Goal: Contribute content: Contribute content

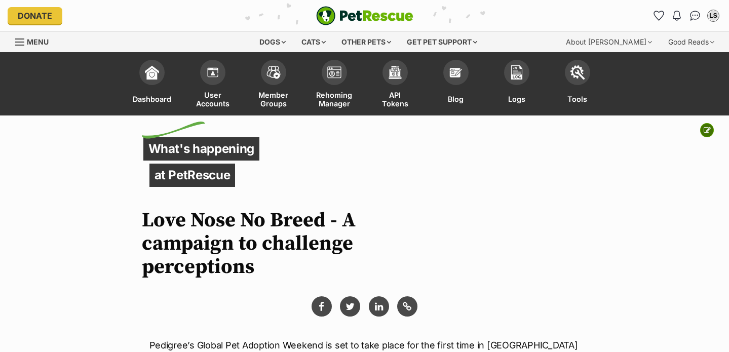
click at [705, 130] on icon at bounding box center [706, 130] width 7 height 7
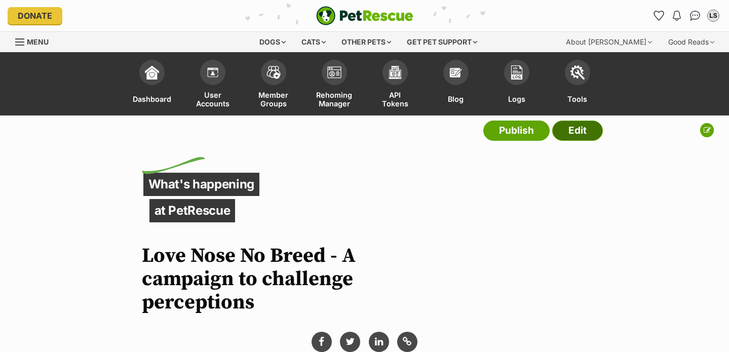
click at [574, 125] on link "Edit" at bounding box center [577, 131] width 51 height 20
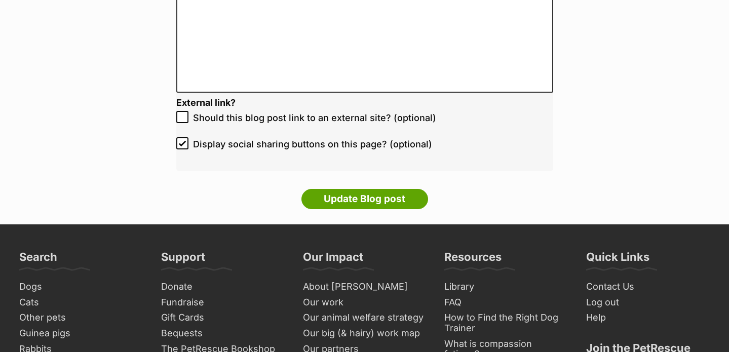
scroll to position [2109, 0]
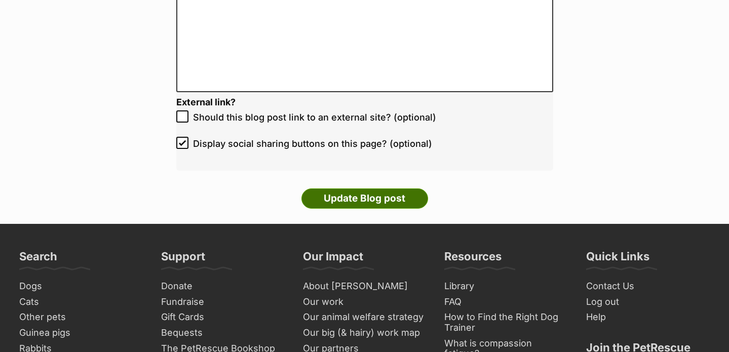
click at [395, 197] on input "Update Blog post" at bounding box center [364, 198] width 127 height 20
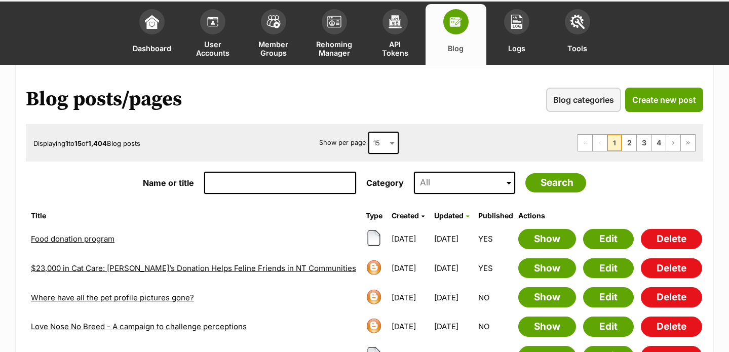
scroll to position [64, 0]
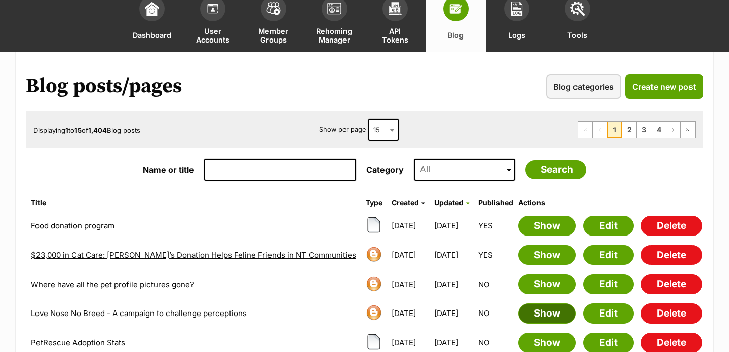
click at [548, 315] on link "Show" at bounding box center [547, 313] width 58 height 20
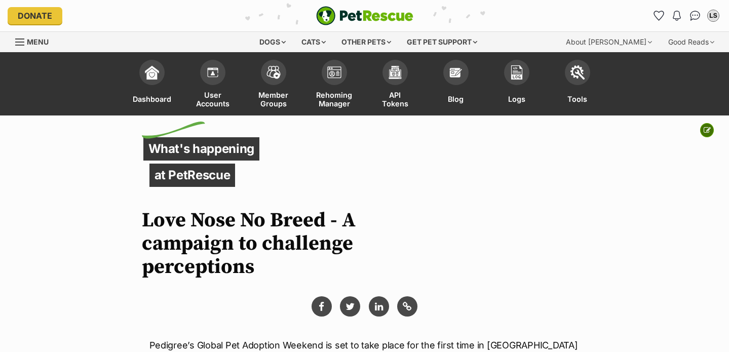
click at [702, 123] on button at bounding box center [707, 130] width 14 height 14
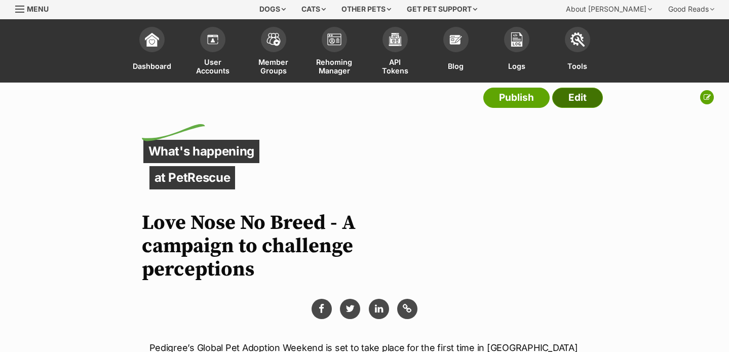
click at [592, 96] on link "Edit" at bounding box center [577, 98] width 51 height 20
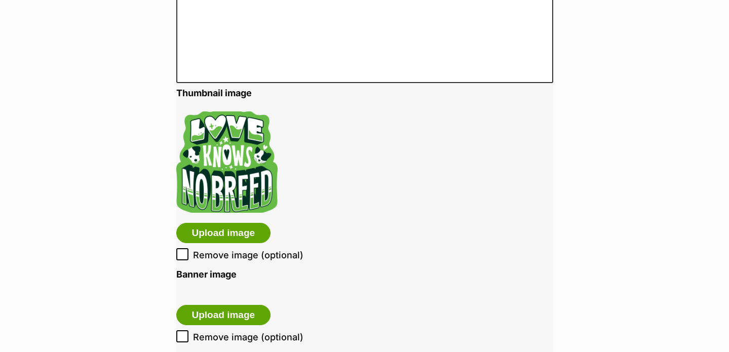
scroll to position [1746, 0]
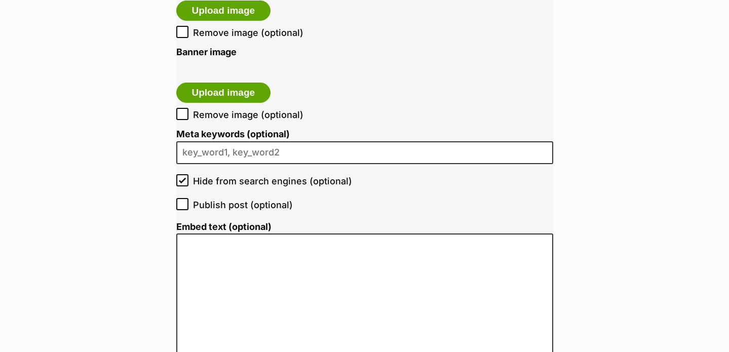
click at [182, 206] on icon at bounding box center [182, 204] width 7 height 7
click at [182, 206] on input "Publish post (optional)" at bounding box center [182, 204] width 12 height 12
checkbox input "true"
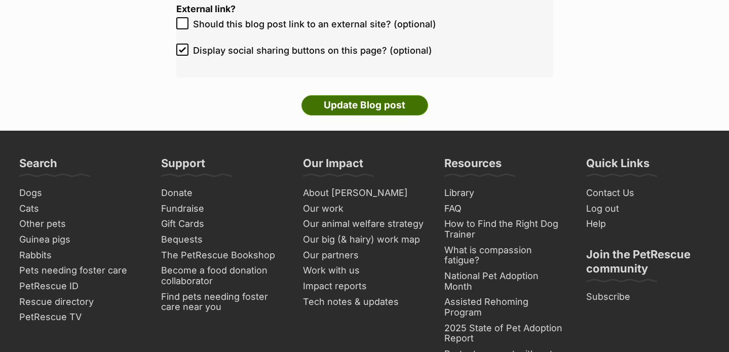
click at [373, 111] on input "Update Blog post" at bounding box center [364, 105] width 127 height 20
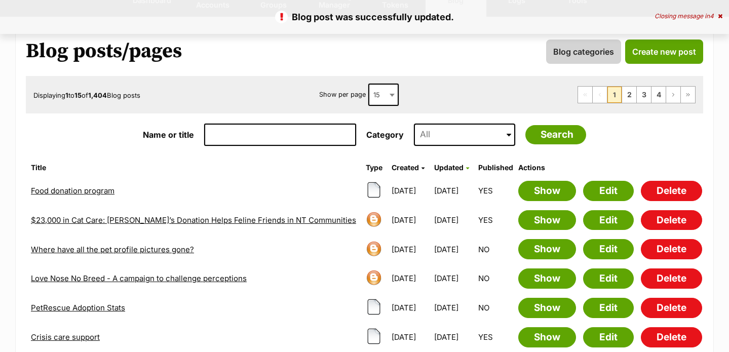
scroll to position [133, 0]
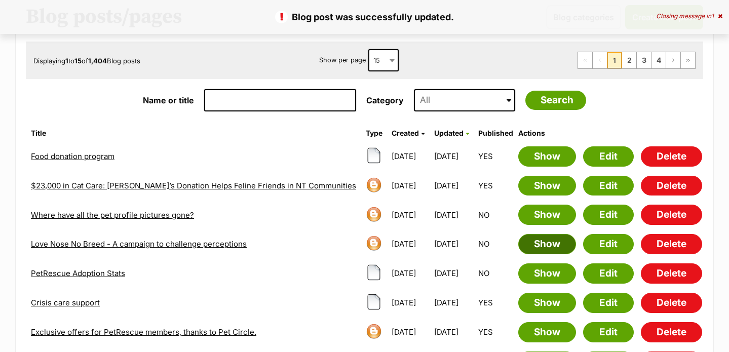
click at [547, 244] on link "Show" at bounding box center [547, 244] width 58 height 20
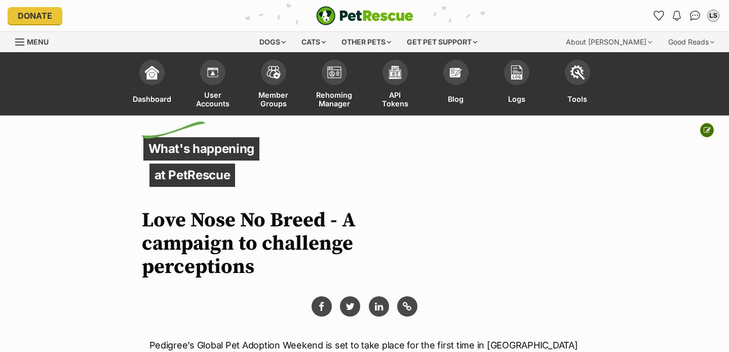
click at [712, 130] on button at bounding box center [707, 130] width 14 height 14
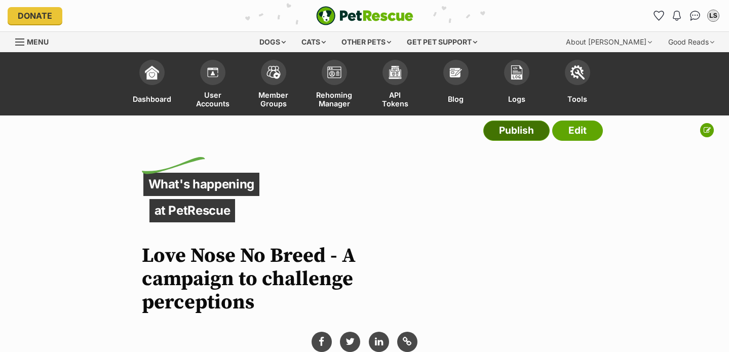
click at [499, 135] on link "Publish" at bounding box center [516, 131] width 66 height 20
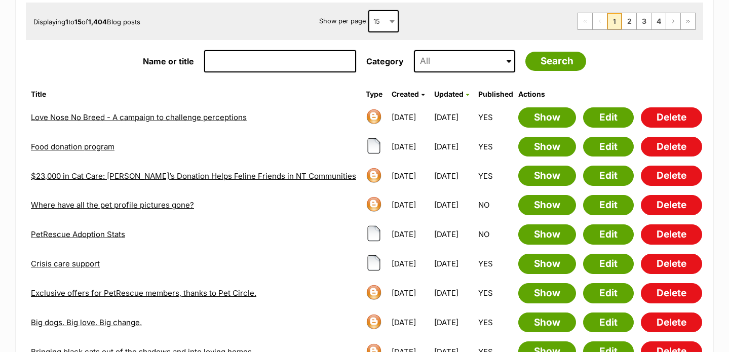
scroll to position [173, 0]
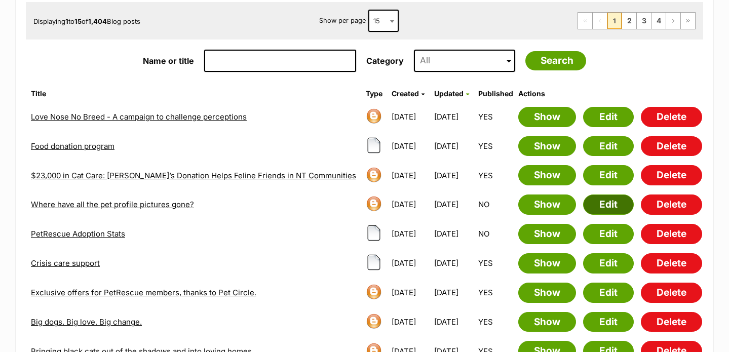
click at [606, 203] on link "Edit" at bounding box center [608, 204] width 51 height 20
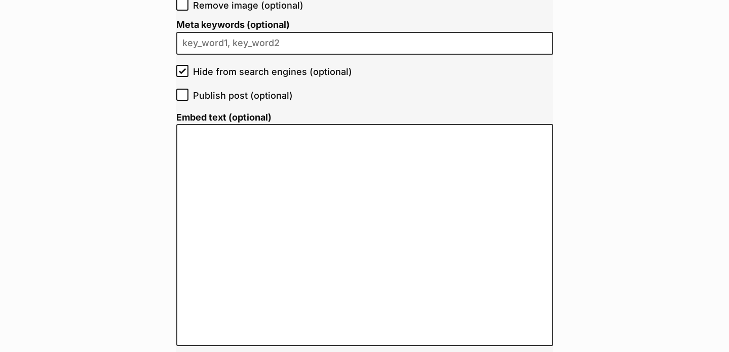
scroll to position [1694, 0]
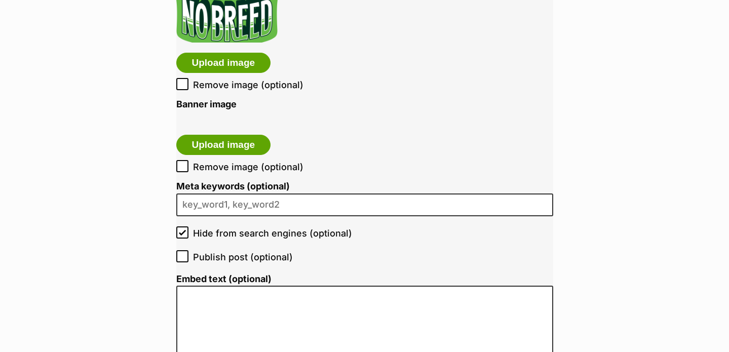
click at [228, 257] on span "Publish post (optional)" at bounding box center [243, 257] width 100 height 14
click at [188, 257] on input "Publish post (optional)" at bounding box center [182, 256] width 12 height 12
checkbox input "true"
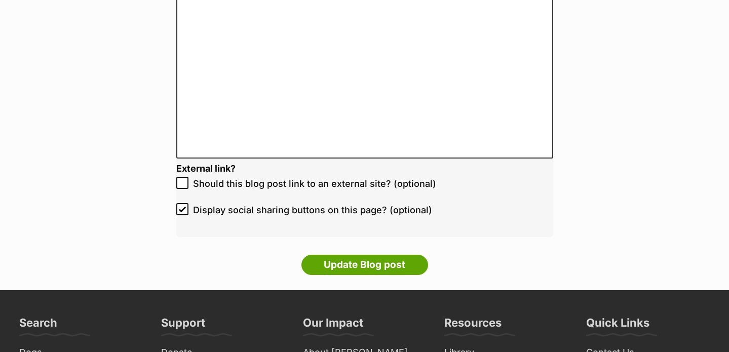
scroll to position [2154, 0]
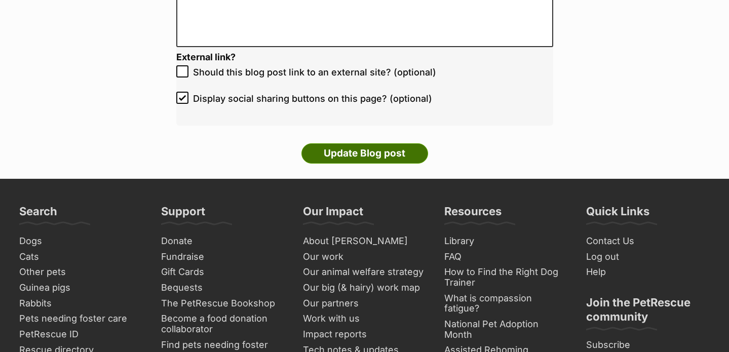
click at [384, 150] on input "Update Blog post" at bounding box center [364, 153] width 127 height 20
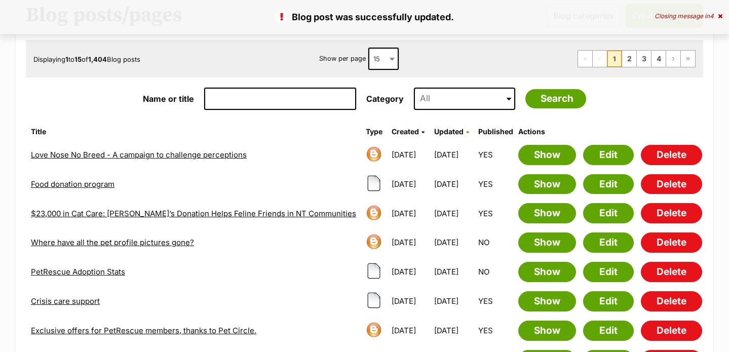
scroll to position [137, 0]
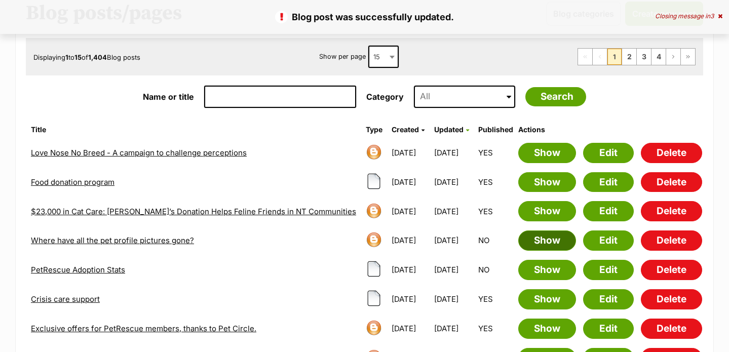
click at [547, 237] on link "Show" at bounding box center [547, 240] width 58 height 20
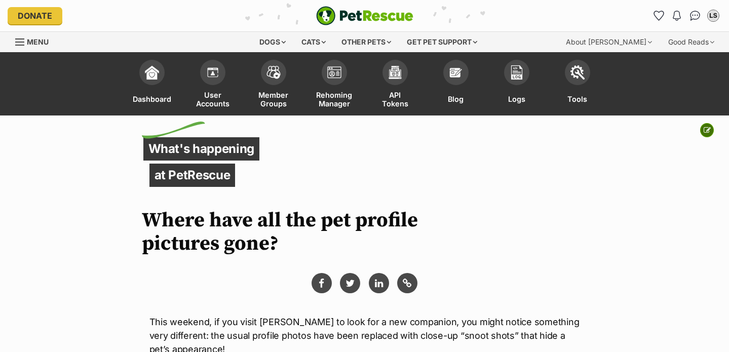
click at [708, 131] on icon at bounding box center [706, 130] width 7 height 7
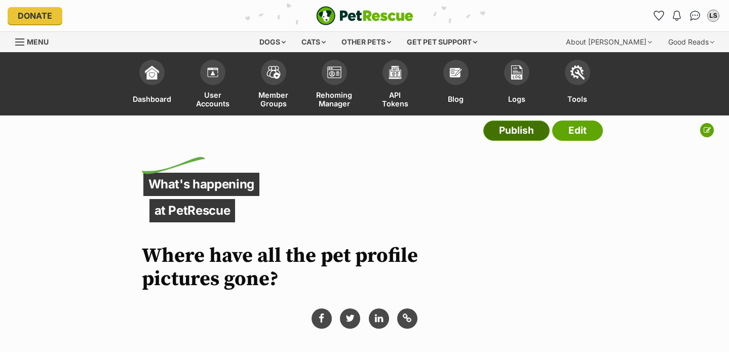
click at [531, 134] on link "Publish" at bounding box center [516, 131] width 66 height 20
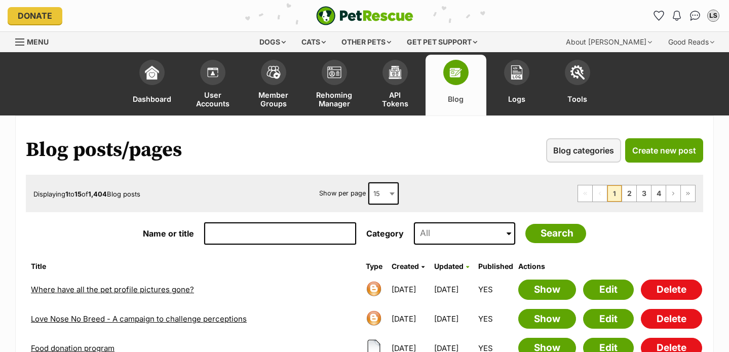
scroll to position [53, 0]
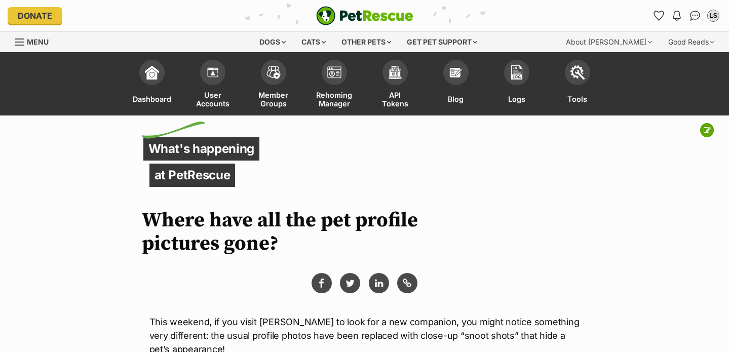
click at [356, 16] on img "PetRescue" at bounding box center [364, 15] width 97 height 19
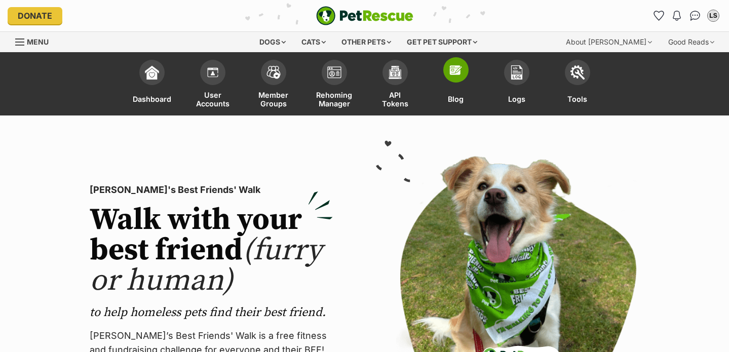
click at [456, 77] on span at bounding box center [455, 69] width 25 height 25
click at [456, 70] on img at bounding box center [456, 70] width 14 height 14
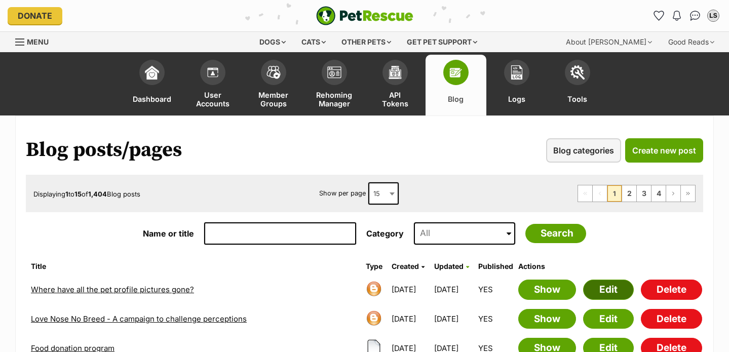
click at [607, 279] on link "Edit" at bounding box center [608, 289] width 51 height 20
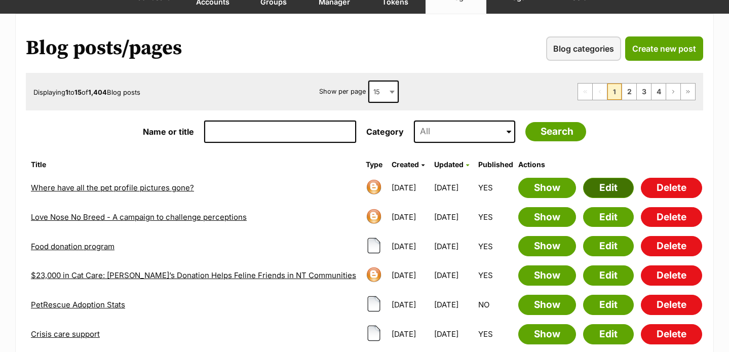
scroll to position [102, 0]
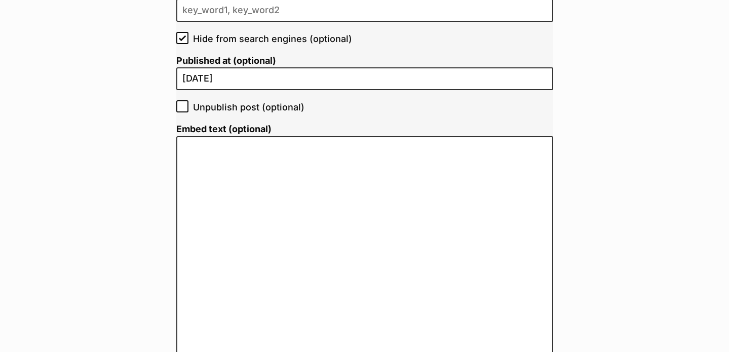
scroll to position [2145, 0]
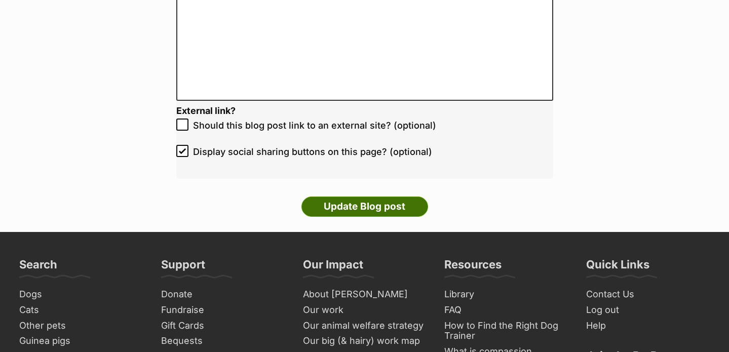
click at [362, 209] on input "Update Blog post" at bounding box center [364, 206] width 127 height 20
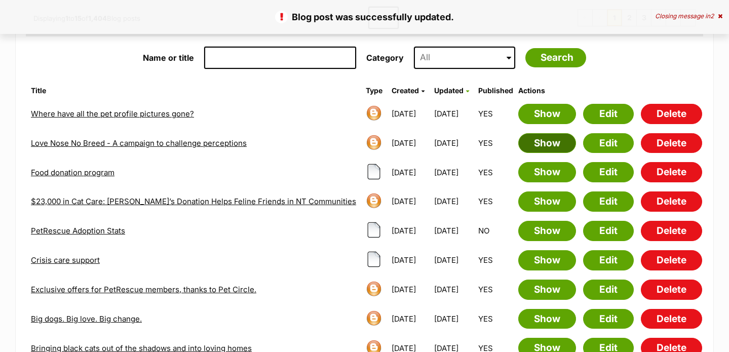
click at [552, 145] on link "Show" at bounding box center [547, 143] width 58 height 20
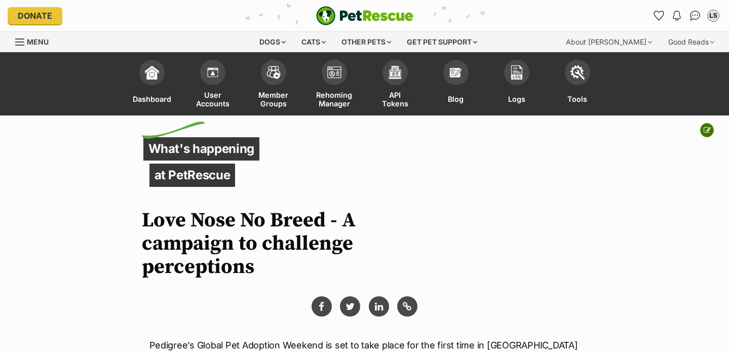
click at [704, 130] on icon at bounding box center [706, 130] width 7 height 7
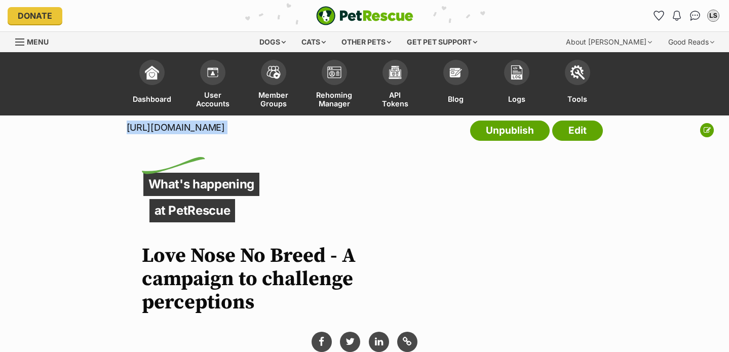
drag, startPoint x: 116, startPoint y: 124, endPoint x: 126, endPoint y: 129, distance: 11.1
click at [127, 130] on div "https://www.petrescue.com.au/library/articles/love-nose-no-breed-a-campaign-to-…" at bounding box center [364, 132] width 729 height 35
click at [582, 141] on link "Edit" at bounding box center [577, 131] width 51 height 20
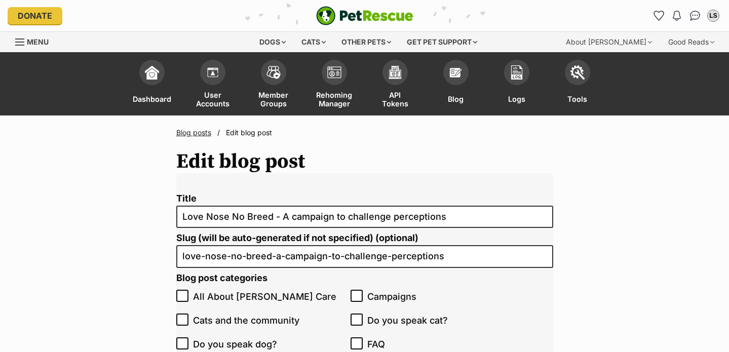
scroll to position [7, 0]
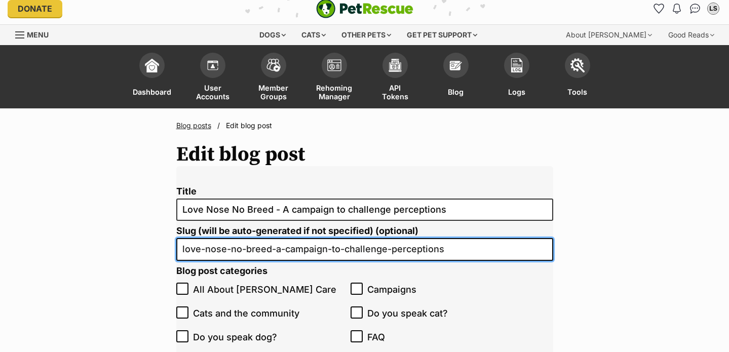
drag, startPoint x: 270, startPoint y: 250, endPoint x: 450, endPoint y: 255, distance: 179.8
click at [449, 252] on input "love-nose-no-breed-a-campaign-to-challenge-perceptions" at bounding box center [364, 249] width 377 height 23
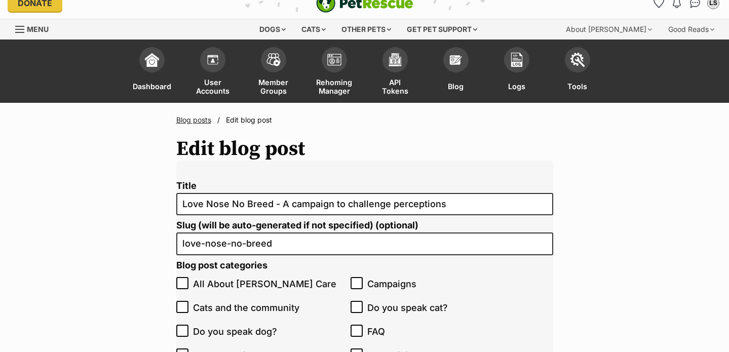
scroll to position [123, 0]
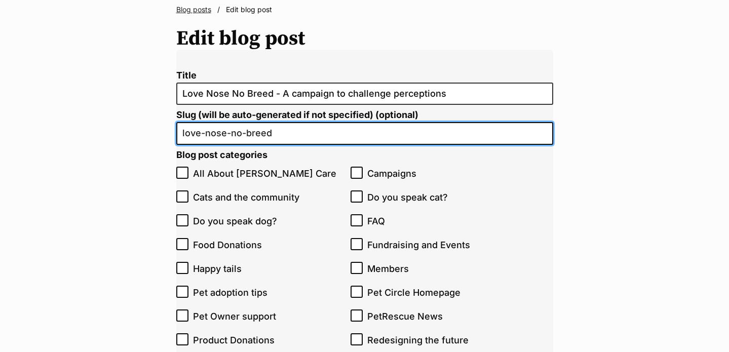
click at [330, 129] on input "love-nose-no-breed" at bounding box center [364, 133] width 377 height 23
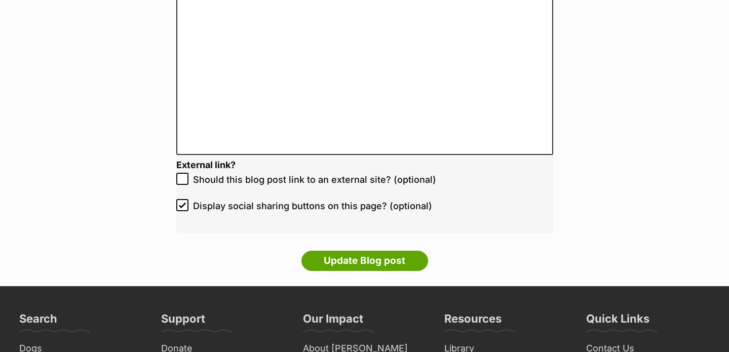
scroll to position [2097, 0]
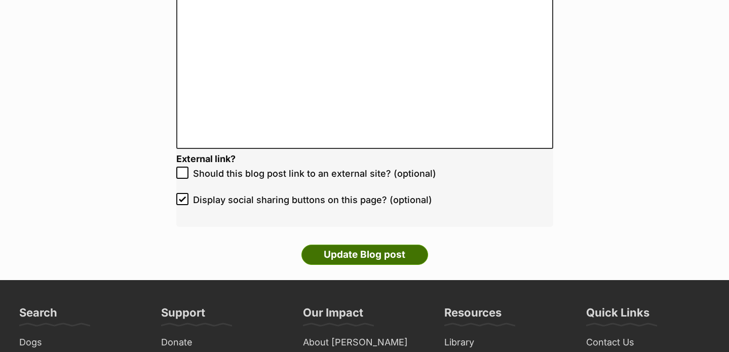
type input "love-nose-no-breed-campaign"
click at [356, 252] on input "Update Blog post" at bounding box center [364, 255] width 127 height 20
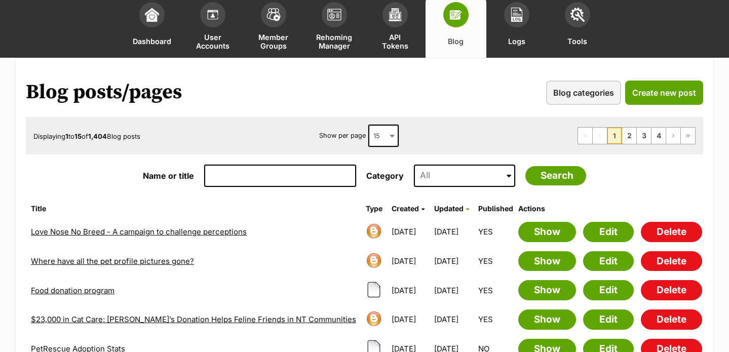
scroll to position [70, 0]
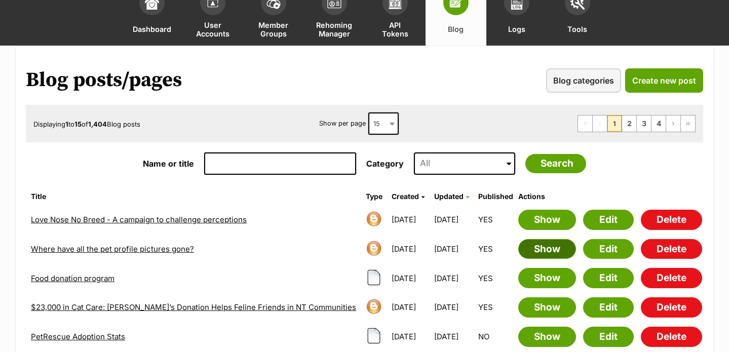
click at [546, 248] on link "Show" at bounding box center [547, 249] width 58 height 20
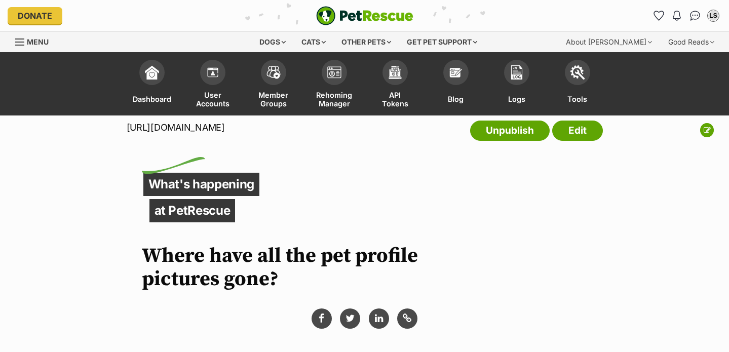
click at [125, 125] on div "https://www.petrescue.com.au/library/articles/where-have-all-the-pet-profile-pi…" at bounding box center [364, 132] width 729 height 35
click at [127, 128] on p "https://www.petrescue.com.au/library/articles/where-have-all-the-pet-profile-pi…" at bounding box center [176, 128] width 98 height 14
drag, startPoint x: 126, startPoint y: 128, endPoint x: 475, endPoint y: 130, distance: 348.9
click at [225, 130] on p "https://www.petrescue.com.au/library/articles/where-have-all-the-pet-profile-pi…" at bounding box center [176, 128] width 98 height 14
drag, startPoint x: 512, startPoint y: 127, endPoint x: 129, endPoint y: 128, distance: 383.8
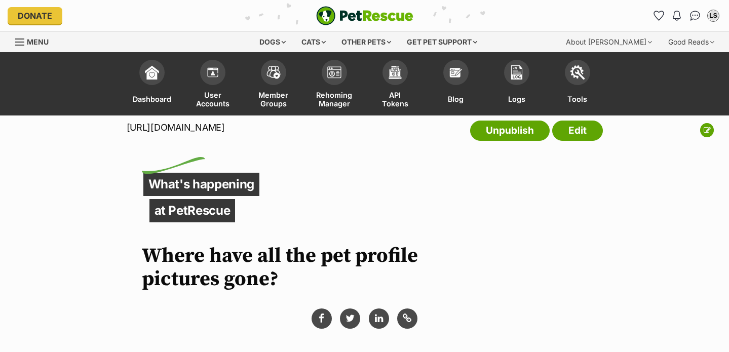
click at [129, 128] on p "https://www.petrescue.com.au/library/articles/where-have-all-the-pet-profile-pi…" at bounding box center [176, 128] width 98 height 14
copy p "https://www.petrescue.com.au/library/articles/where-have-all-the-pet-profile-pi…"
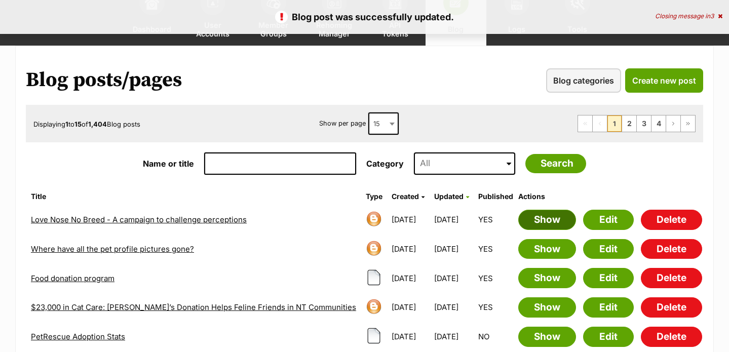
click at [557, 221] on link "Show" at bounding box center [547, 220] width 58 height 20
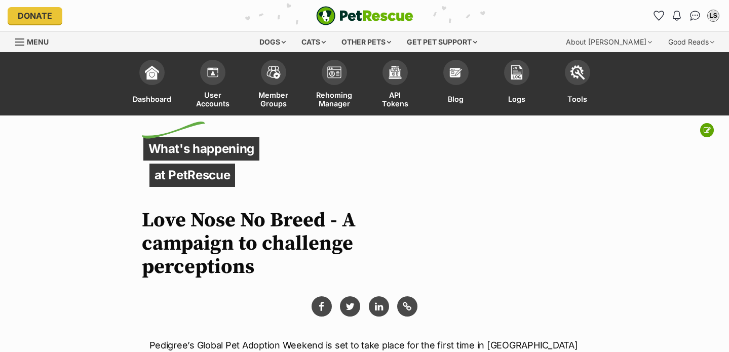
click at [704, 126] on button at bounding box center [707, 130] width 14 height 14
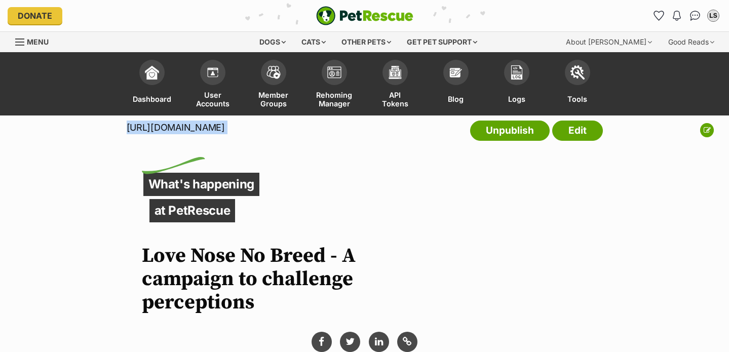
drag, startPoint x: 453, startPoint y: 129, endPoint x: 127, endPoint y: 129, distance: 326.1
click at [127, 129] on div "[URL][DOMAIN_NAME] Unpublish Edit" at bounding box center [365, 132] width 476 height 35
copy div "[URL][DOMAIN_NAME]"
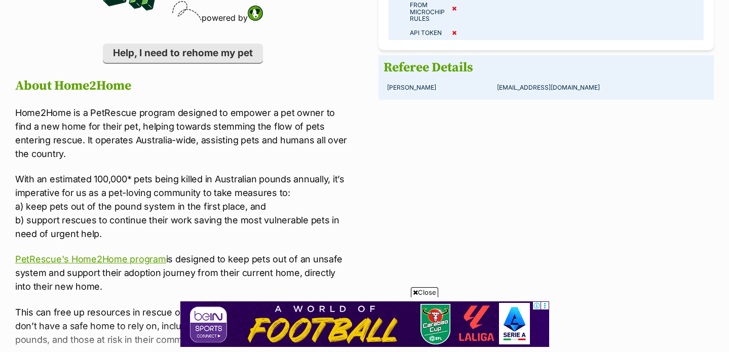
scroll to position [844, 0]
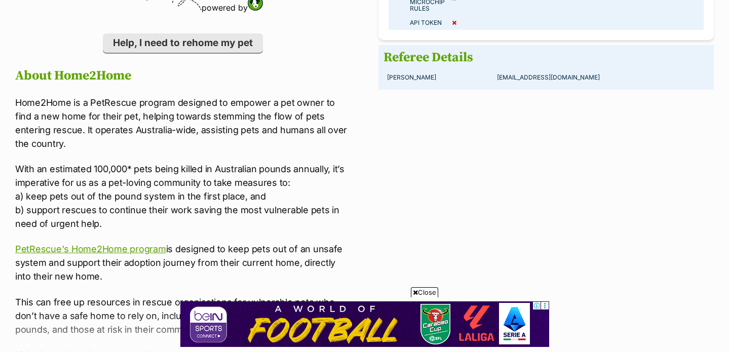
click at [14, 81] on div "Contact Carer Phone number 1 [PHONE_NUMBER] Email [EMAIL_ADDRESS][DOMAIN_NAME] …" at bounding box center [364, 152] width 729 height 500
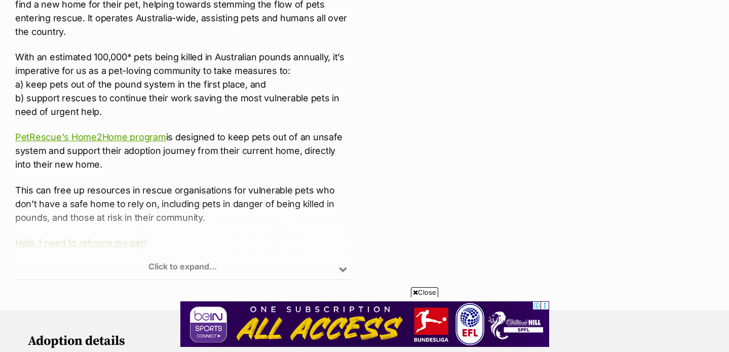
click at [192, 249] on div "Click to expand..." at bounding box center [182, 240] width 335 height 79
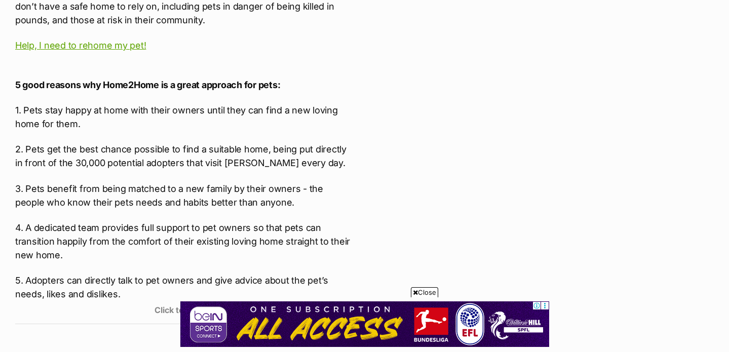
scroll to position [1153, 0]
